Goal: Task Accomplishment & Management: Manage account settings

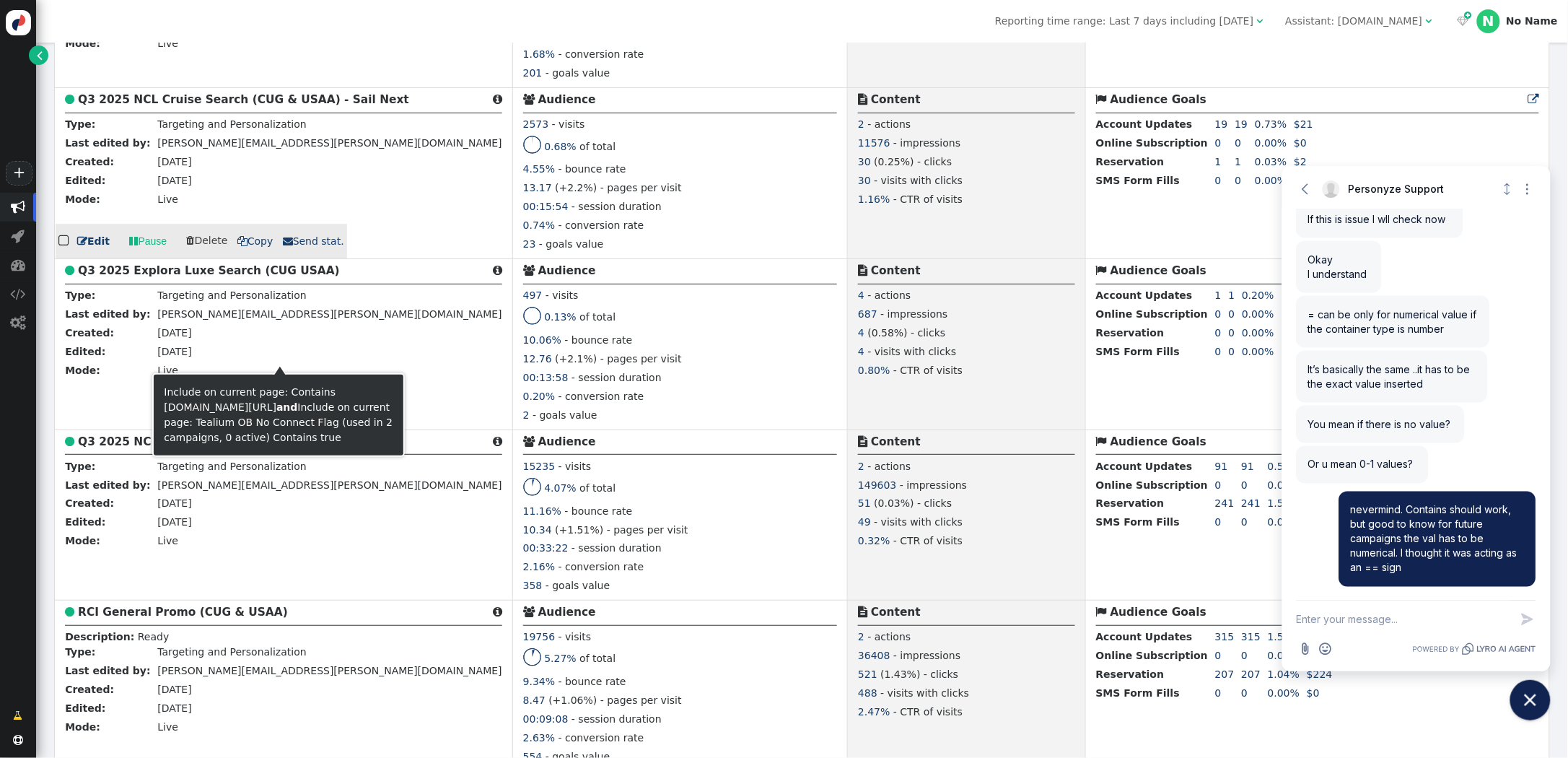
scroll to position [1645, 0]
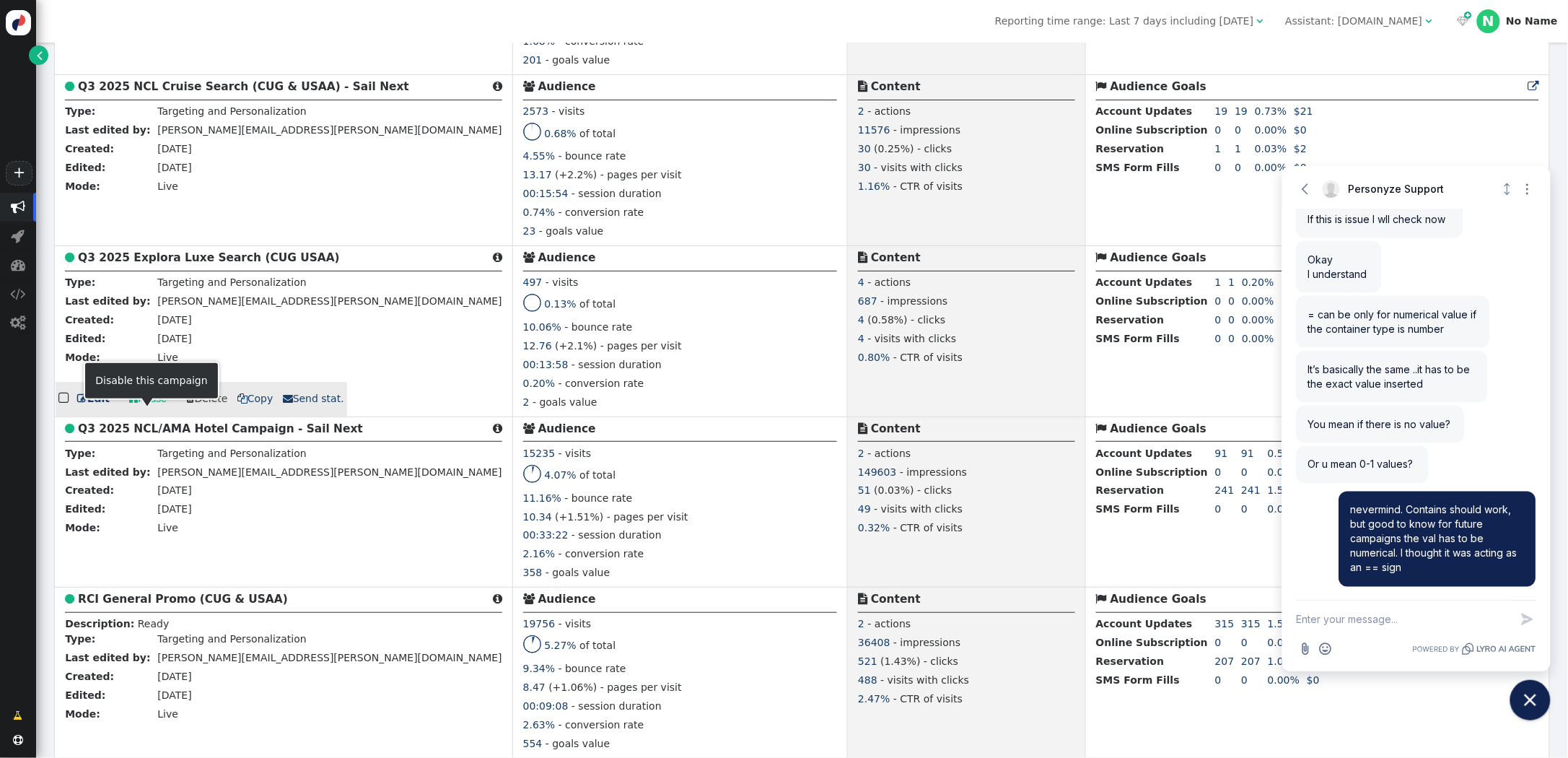
click at [147, 412] on link " Pause" at bounding box center [148, 399] width 58 height 26
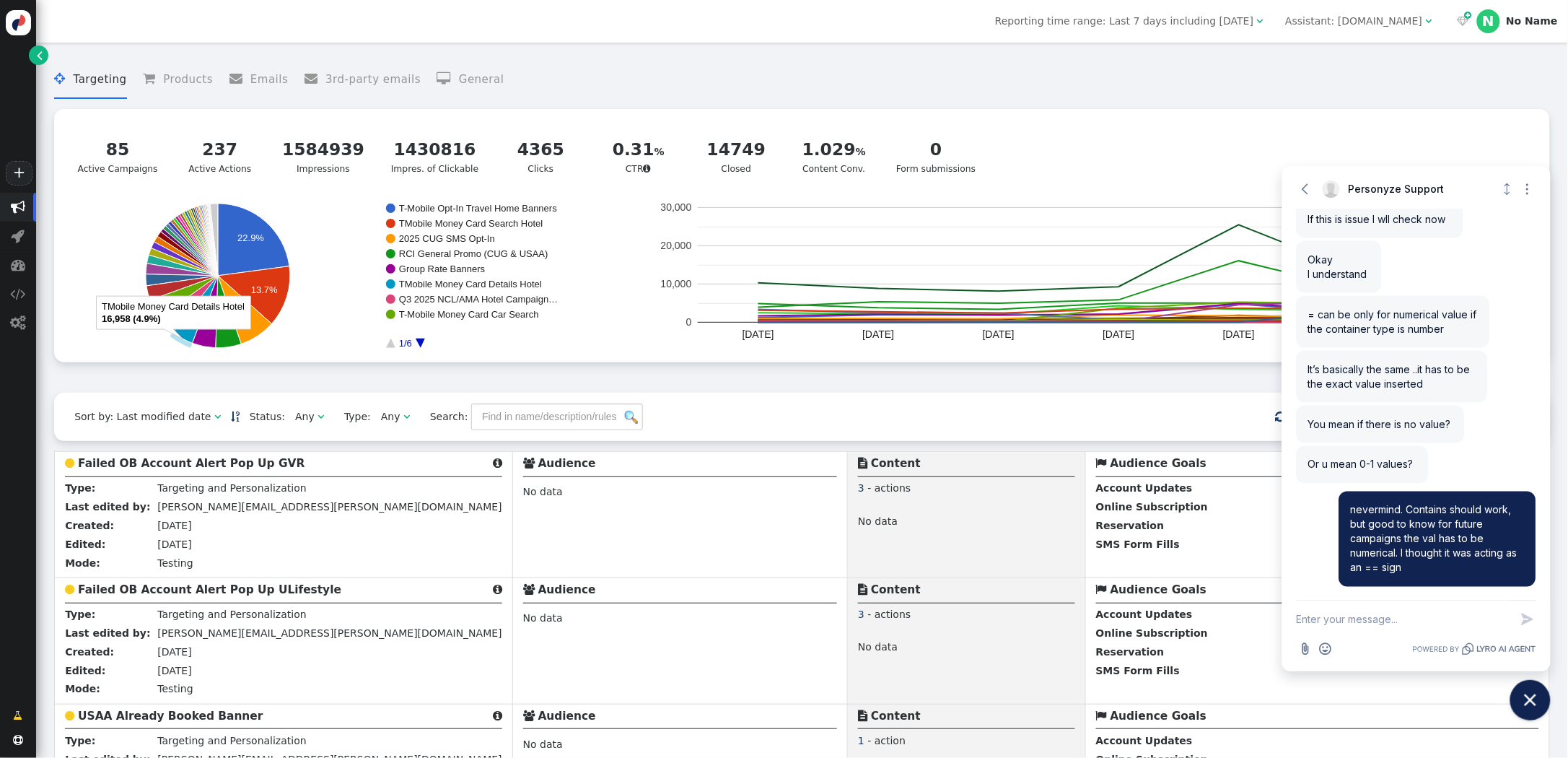
scroll to position [848, 0]
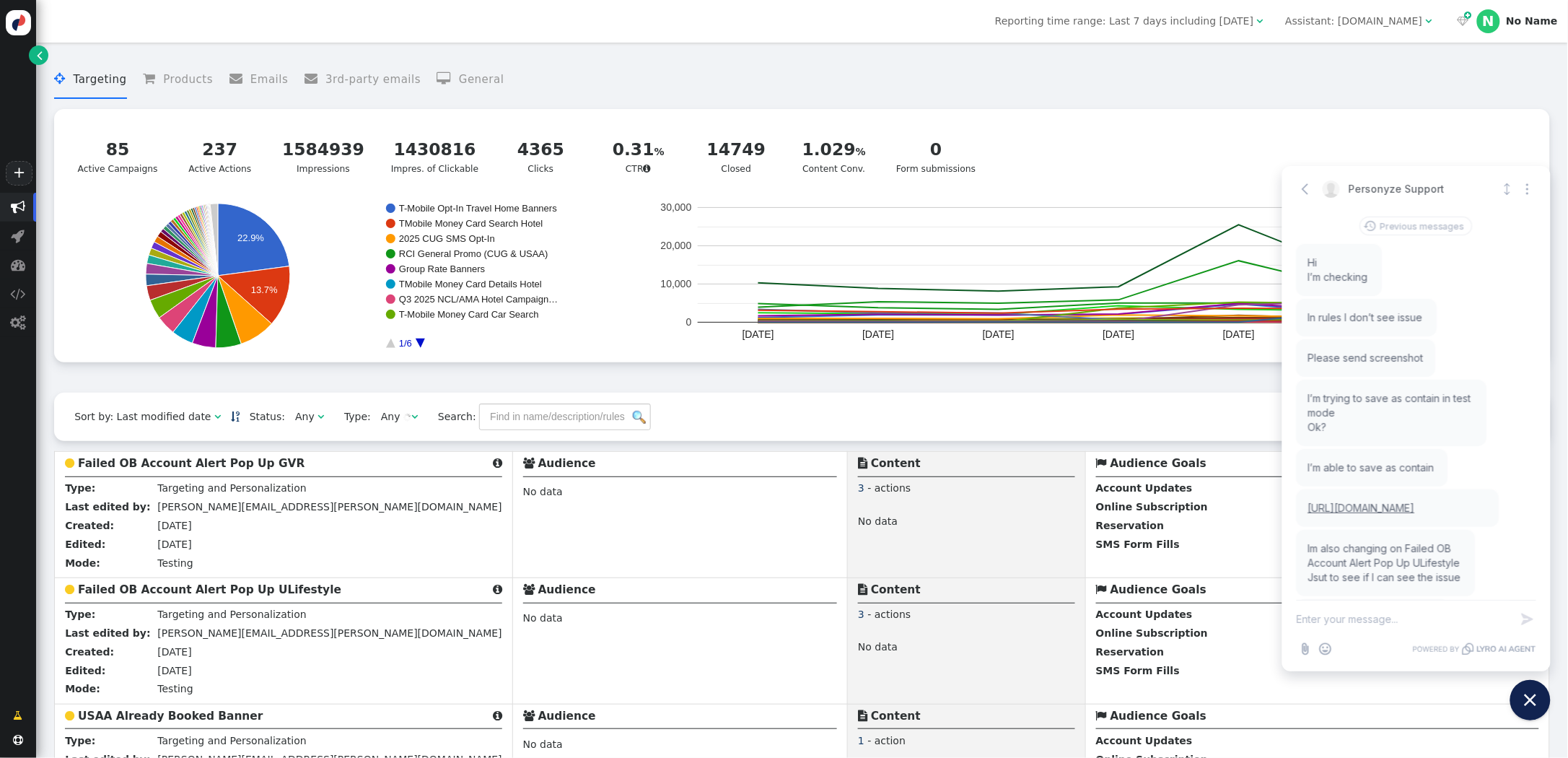
scroll to position [849, 0]
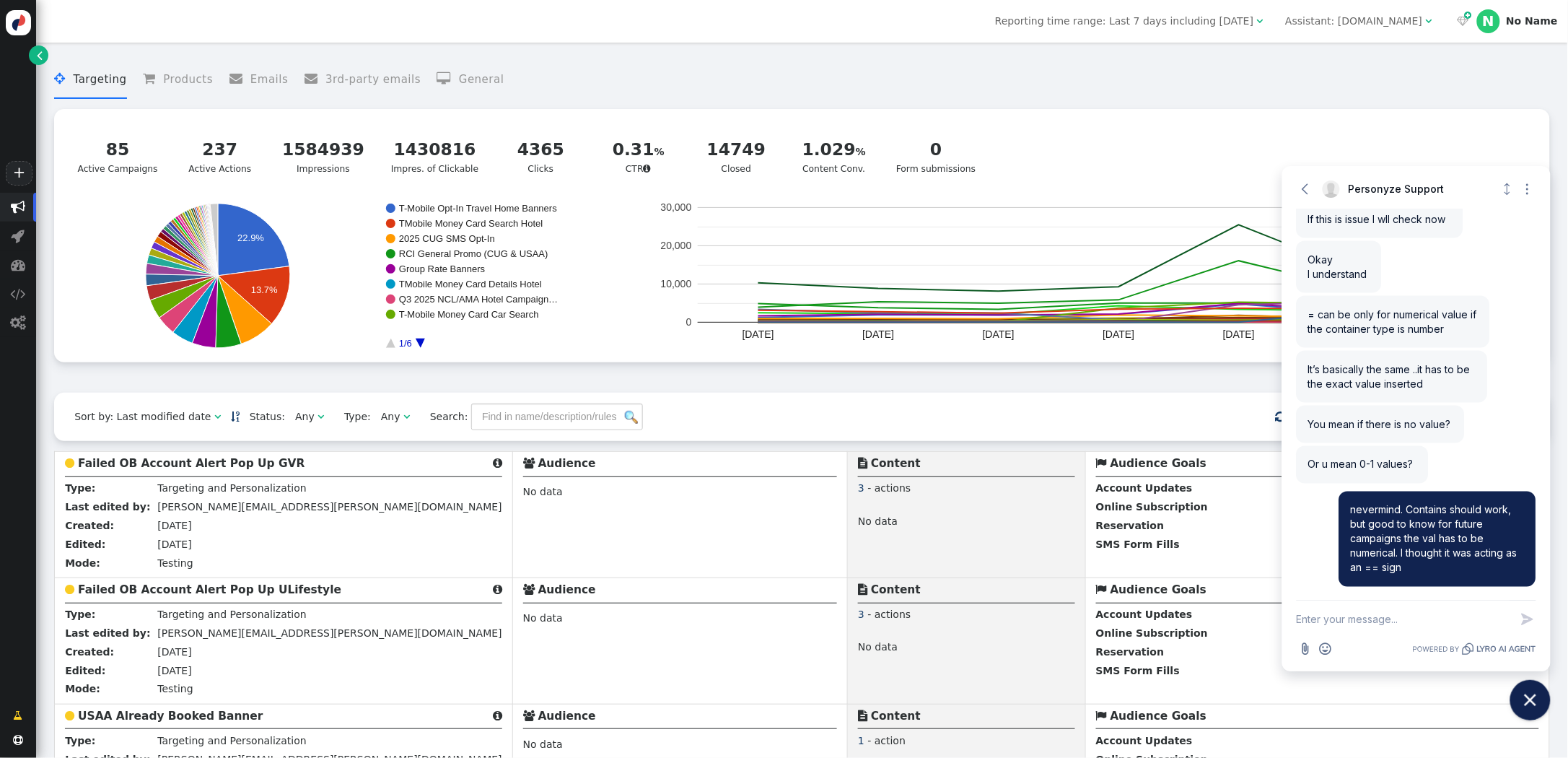
click at [1352, 21] on div "Assistant: [DOMAIN_NAME]" at bounding box center [1352, 21] width 137 height 16
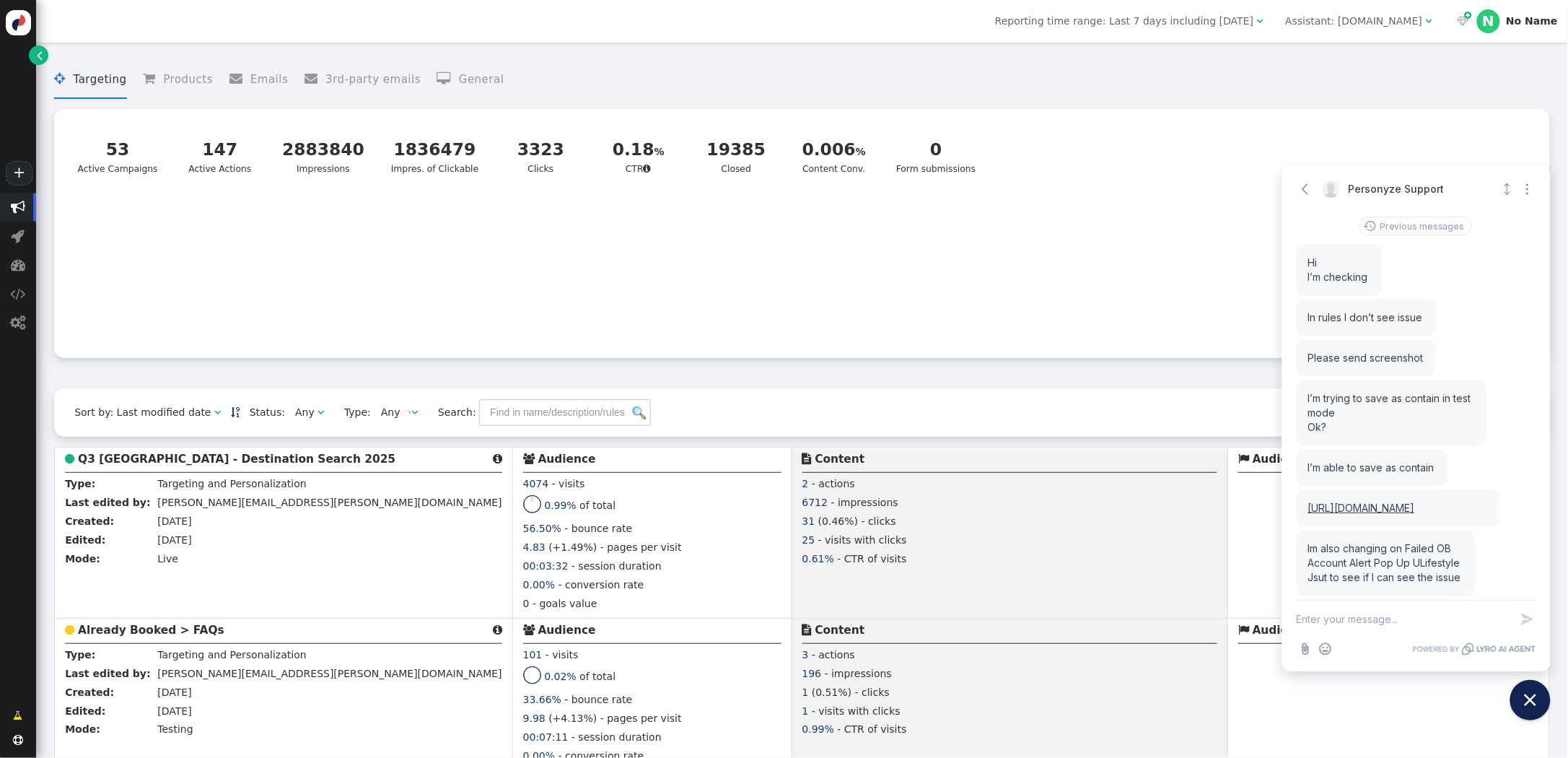
scroll to position [849, 0]
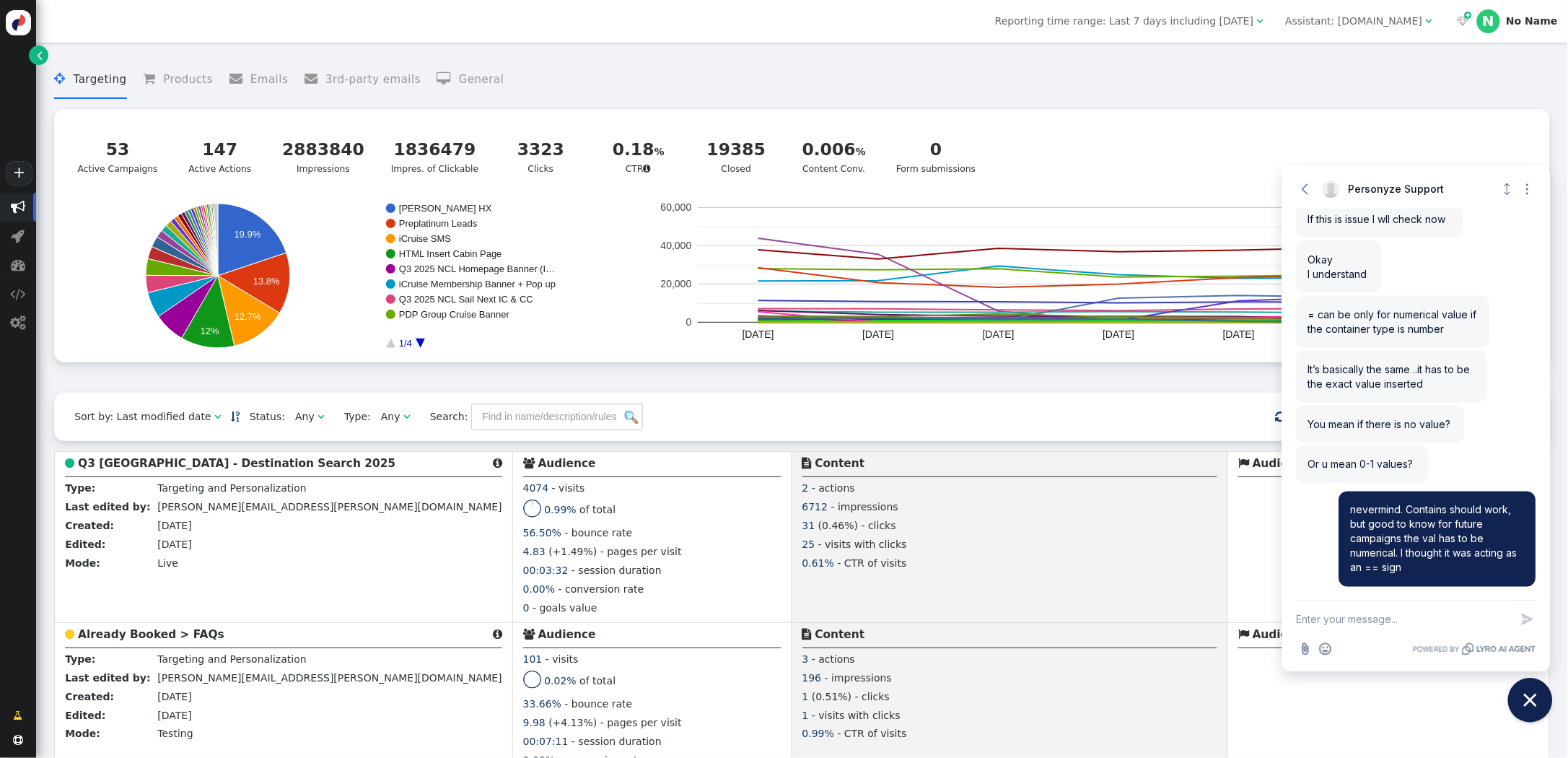
click at [1530, 699] on icon "Close chat widget" at bounding box center [1530, 700] width 13 height 13
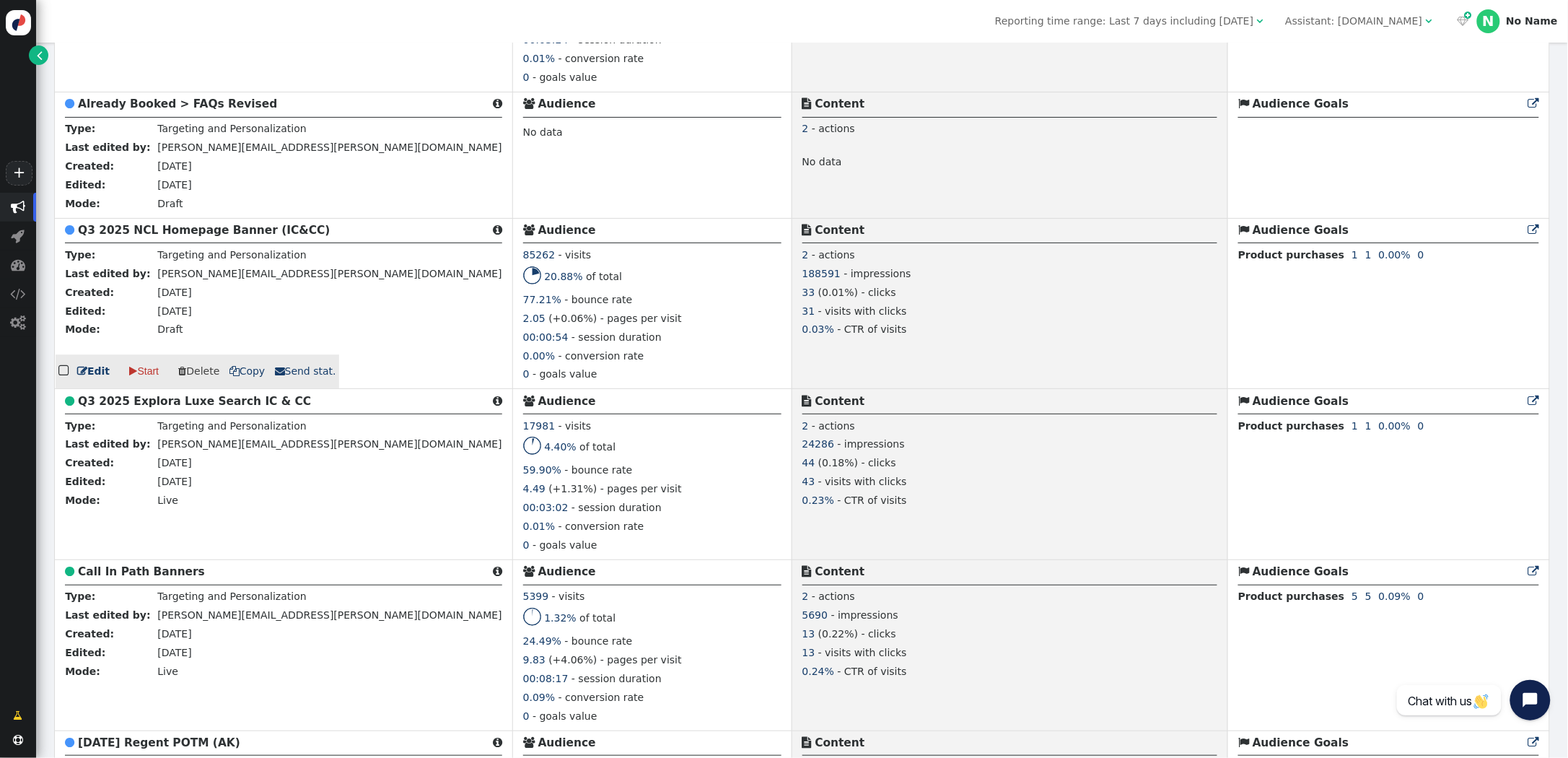
scroll to position [1423, 0]
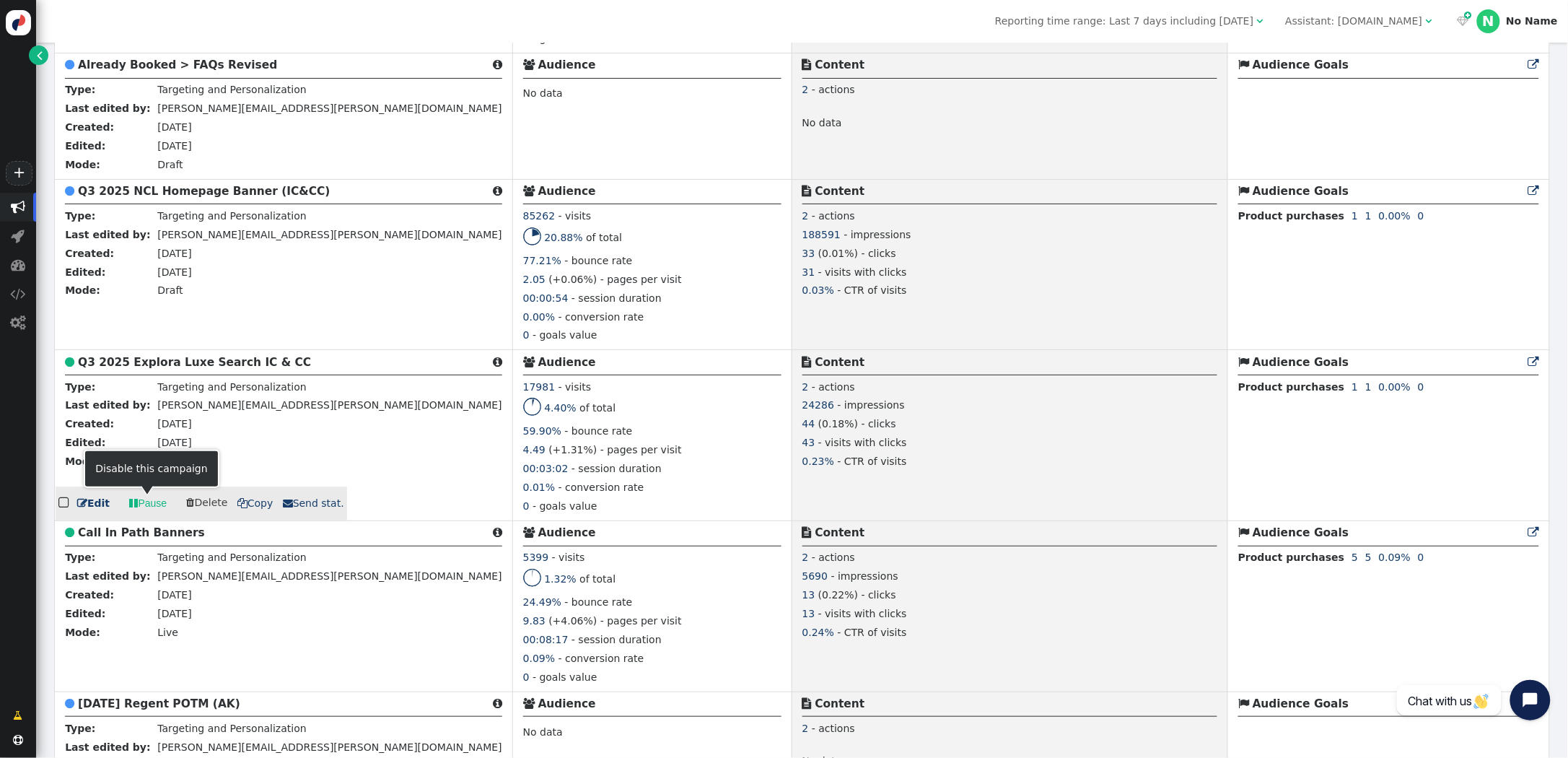
click at [139, 501] on link " Pause" at bounding box center [148, 503] width 58 height 26
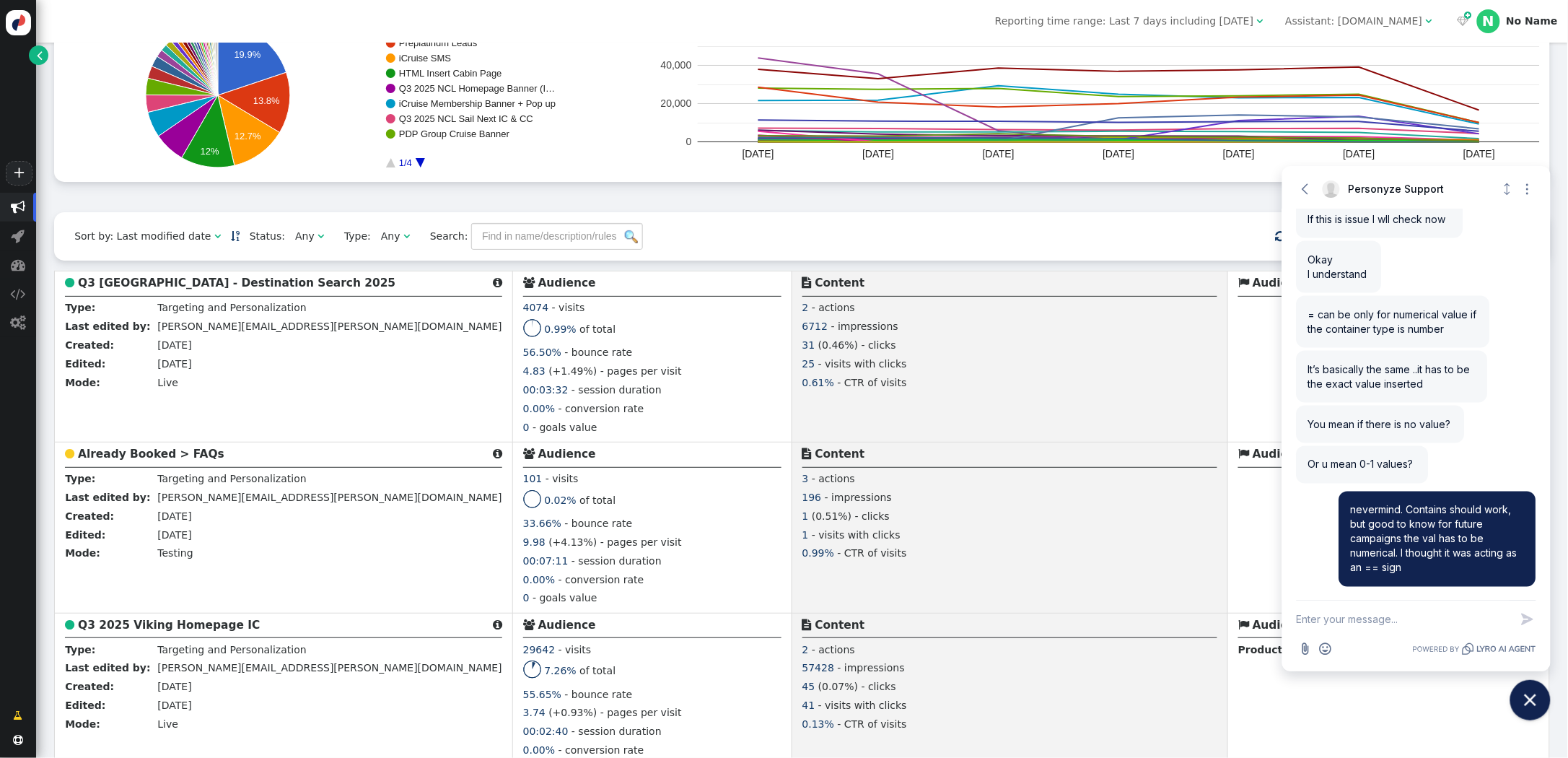
scroll to position [0, 0]
